Goal: Find specific page/section: Find specific page/section

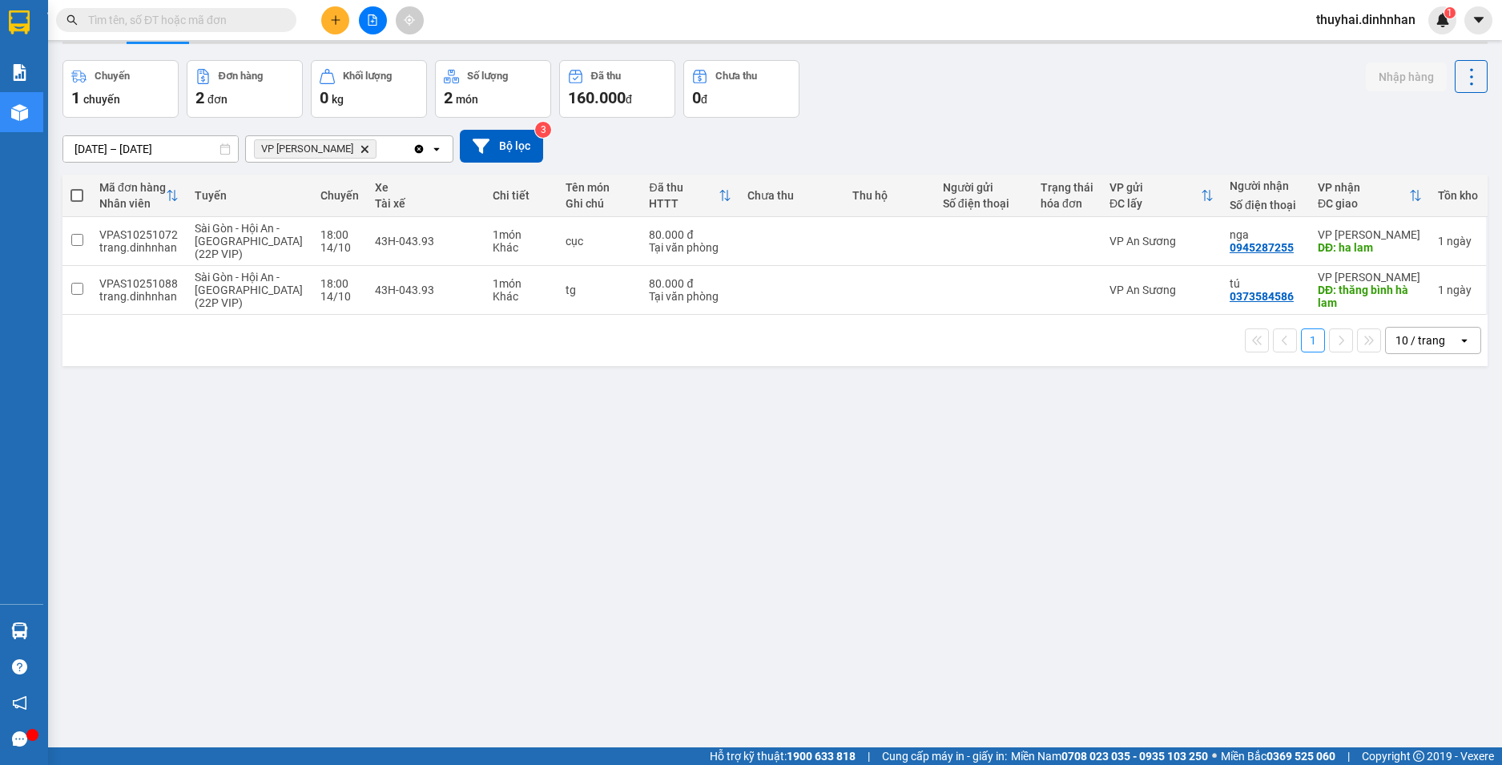
scroll to position [123, 33]
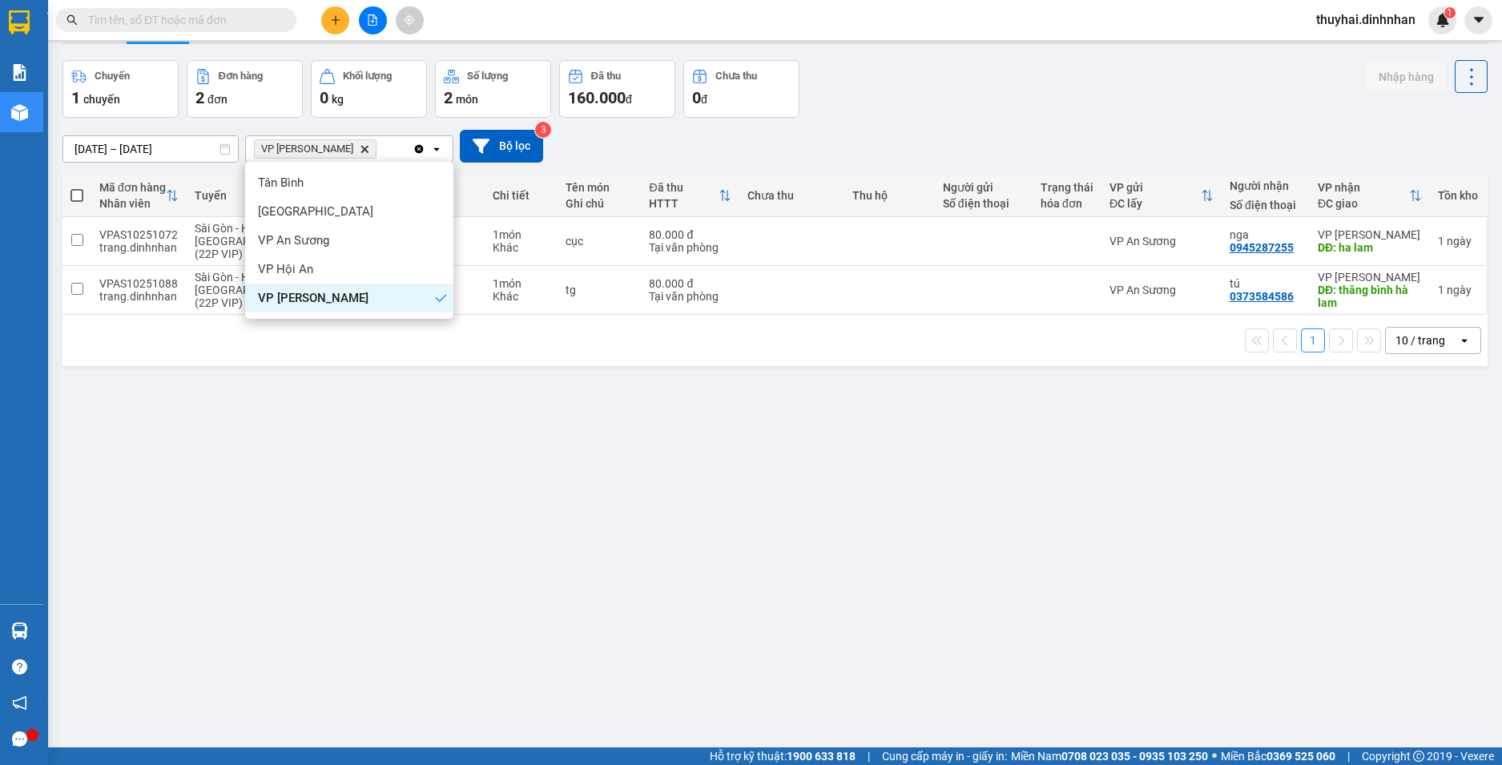
click at [316, 296] on span "VP [PERSON_NAME]" at bounding box center [313, 298] width 111 height 16
